Goal: Navigation & Orientation: Find specific page/section

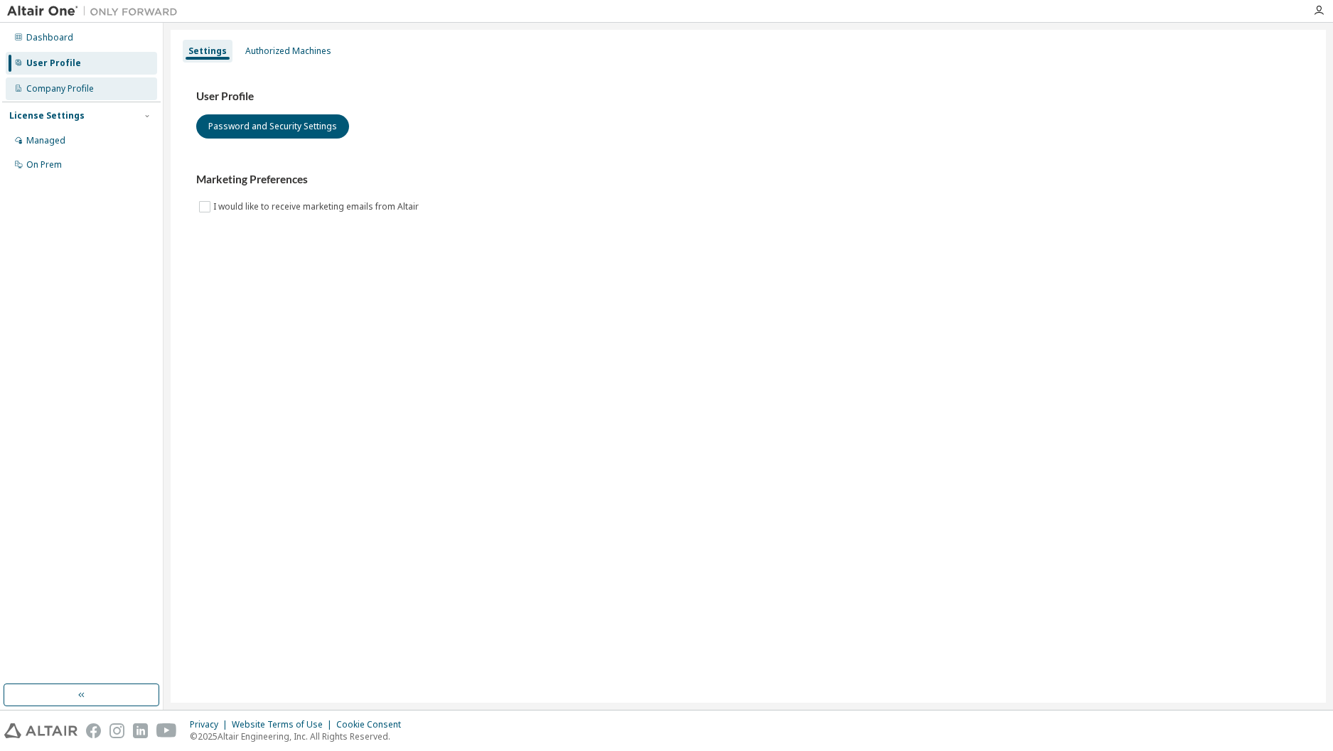
click at [78, 92] on div "Company Profile" at bounding box center [60, 88] width 68 height 11
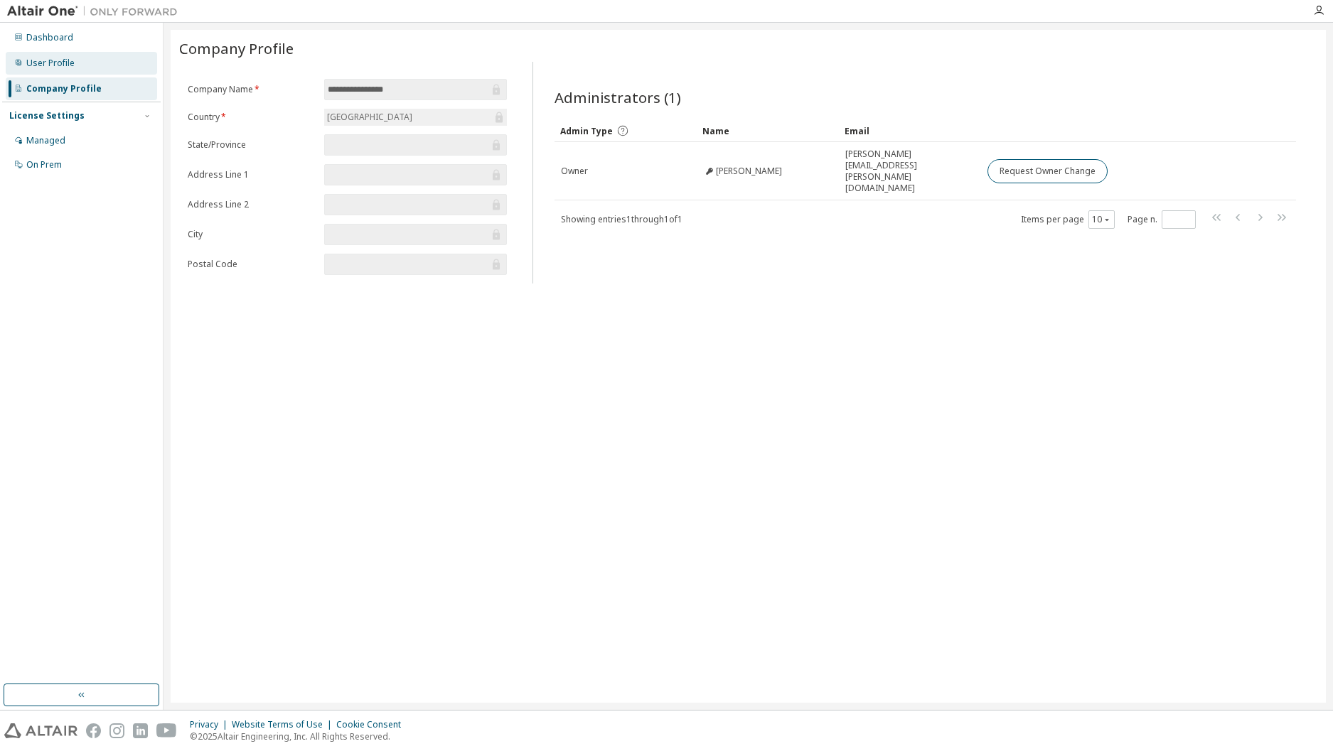
click at [124, 70] on div "User Profile" at bounding box center [81, 63] width 151 height 23
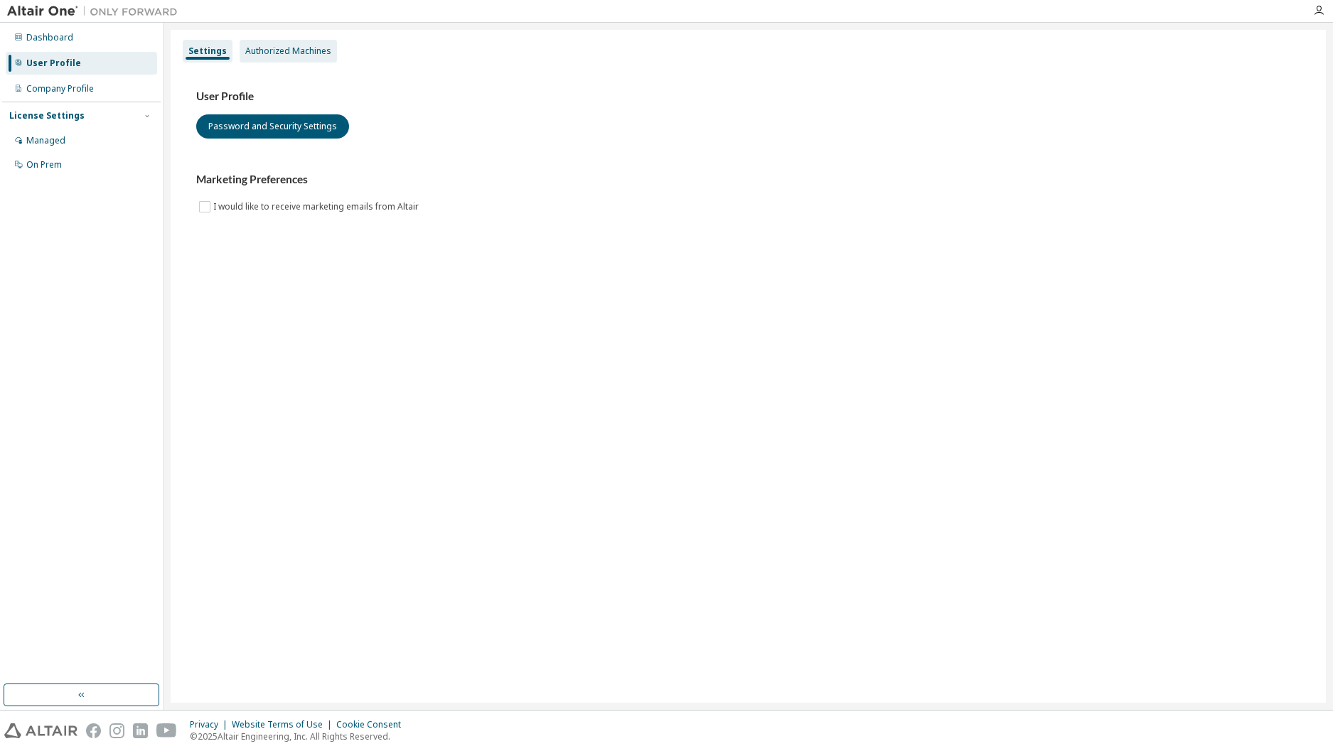
click at [245, 50] on div "Authorized Machines" at bounding box center [288, 50] width 86 height 11
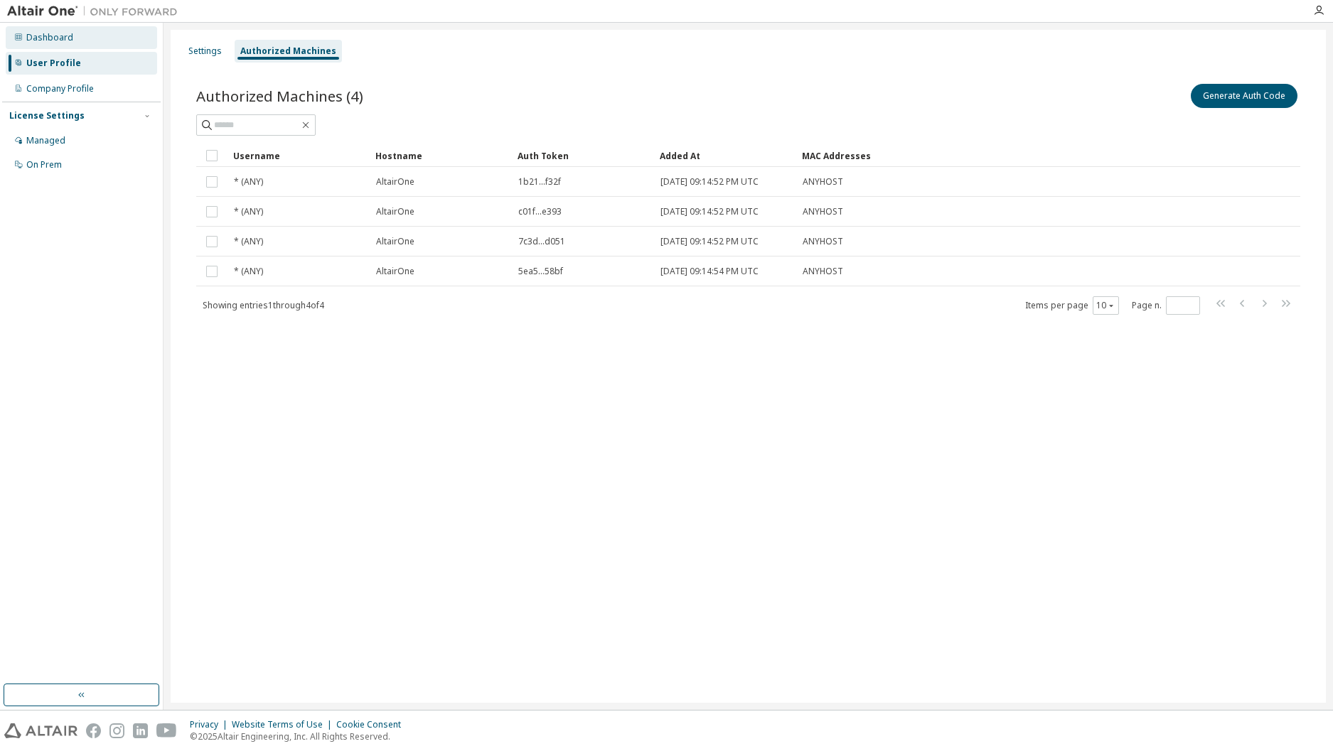
click at [126, 45] on div "Dashboard" at bounding box center [81, 37] width 151 height 23
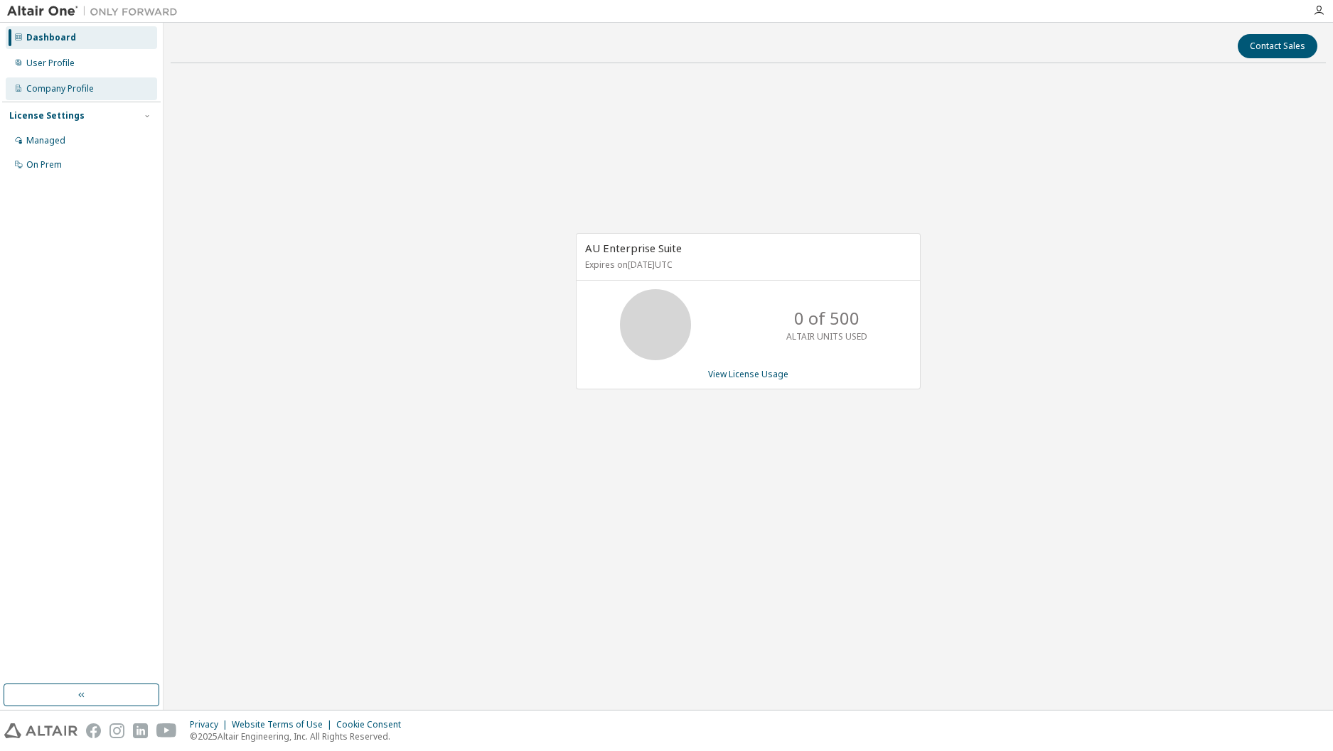
click at [124, 89] on div "Company Profile" at bounding box center [81, 88] width 151 height 23
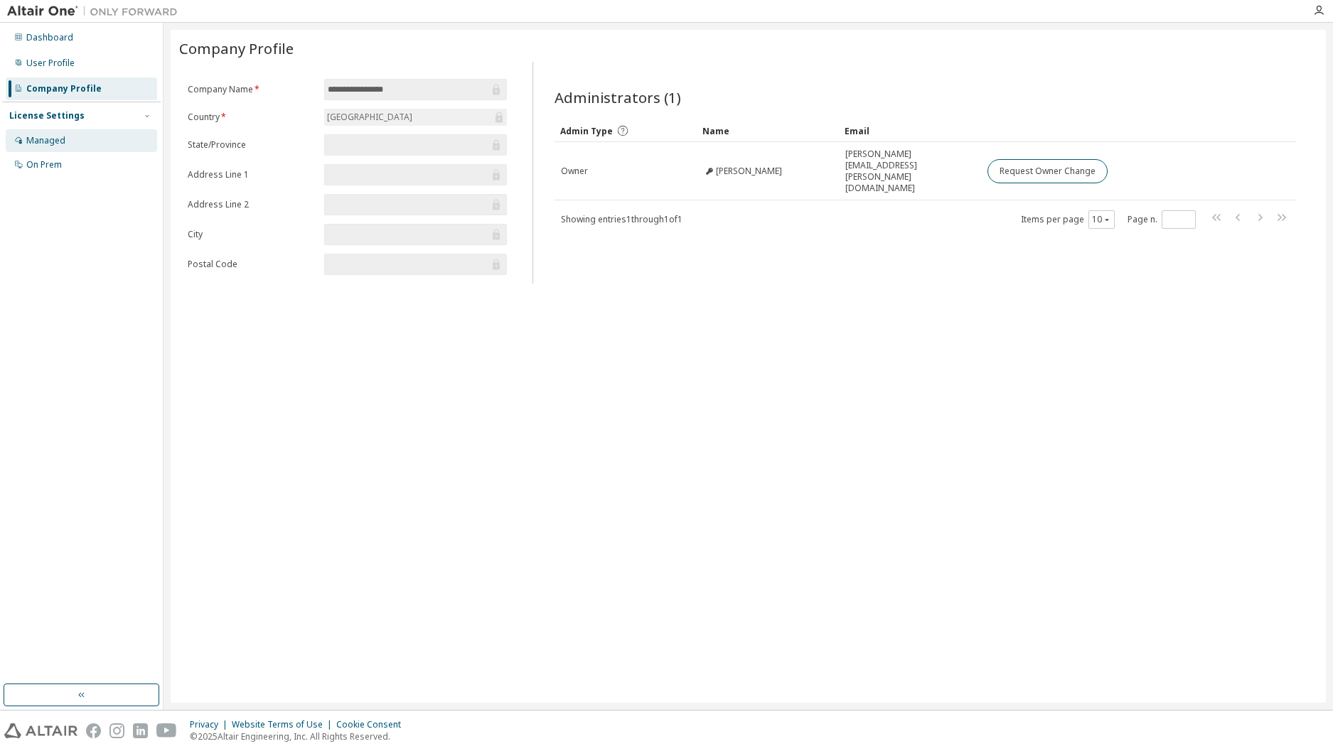
click at [115, 136] on div "Managed" at bounding box center [81, 140] width 151 height 23
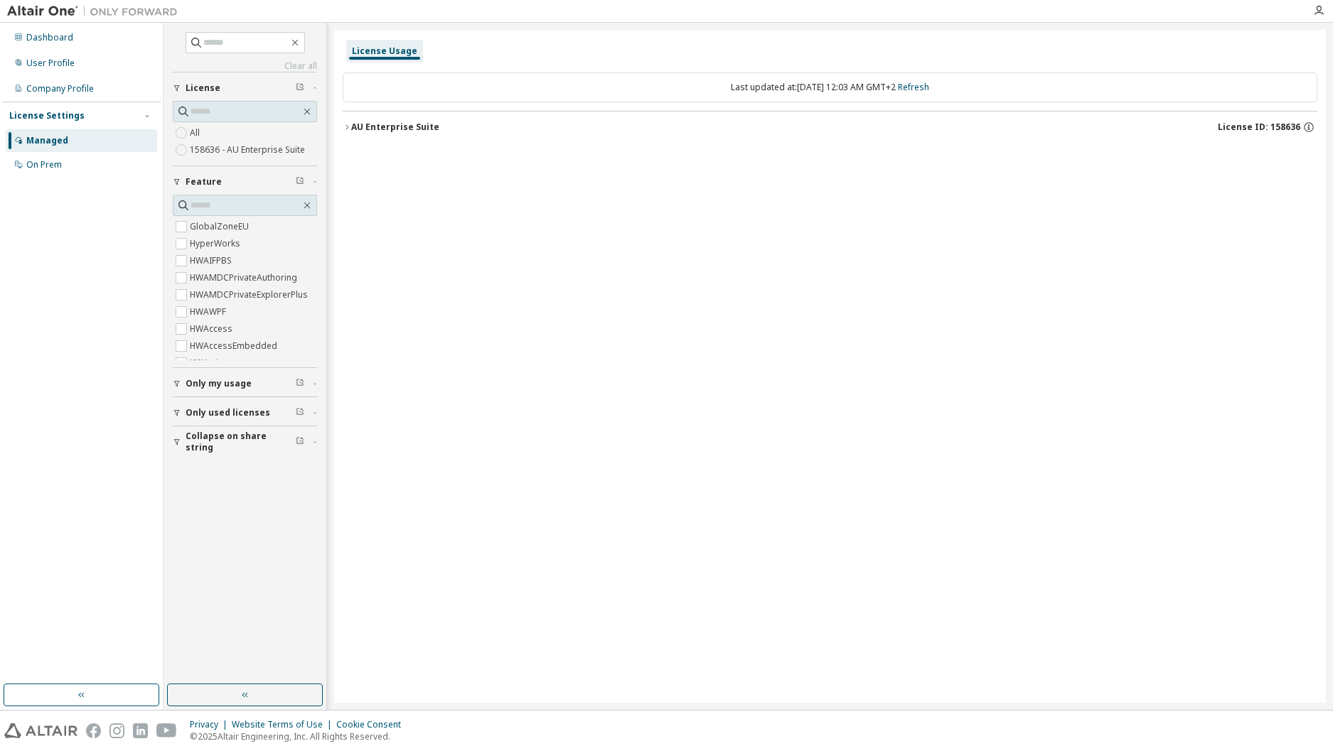
click at [613, 249] on div "License Usage Last updated at: [DATE] 12:03 AM GMT+2 Refresh AU Enterprise Suit…" at bounding box center [830, 366] width 992 height 673
